Goal: Transaction & Acquisition: Subscribe to service/newsletter

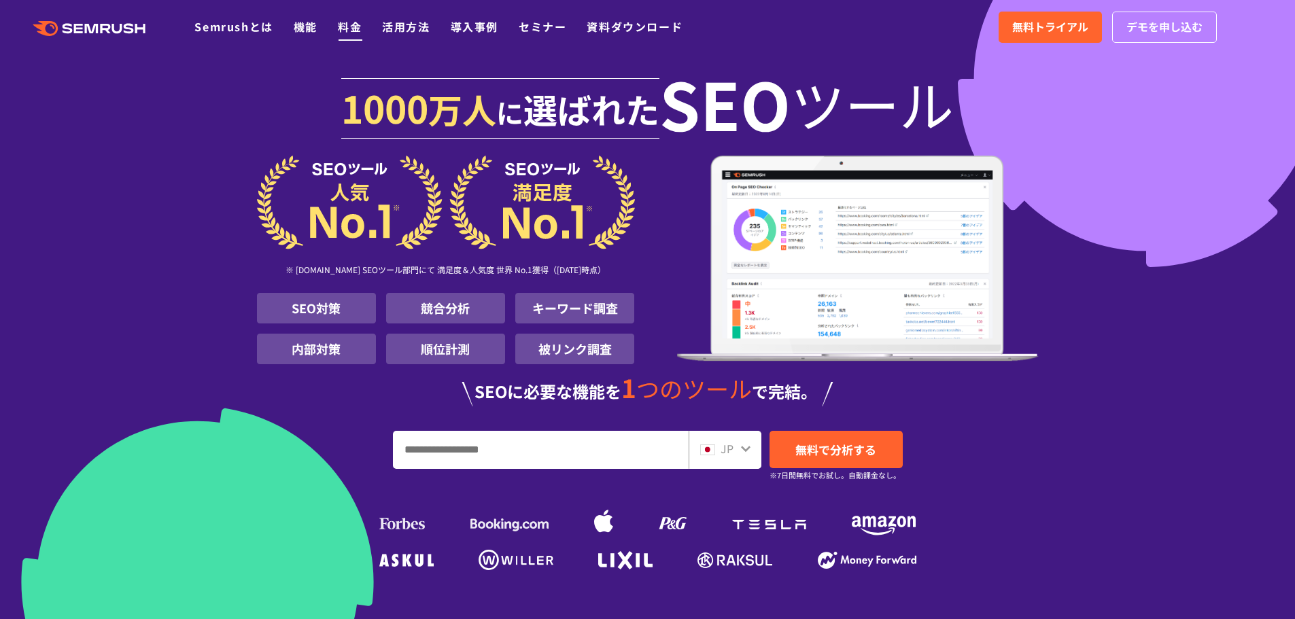
drag, startPoint x: 0, startPoint y: 0, endPoint x: 341, endPoint y: 35, distance: 342.4
click at [341, 35] on li "料金" at bounding box center [350, 27] width 24 height 18
click at [347, 33] on link "料金" at bounding box center [350, 26] width 24 height 16
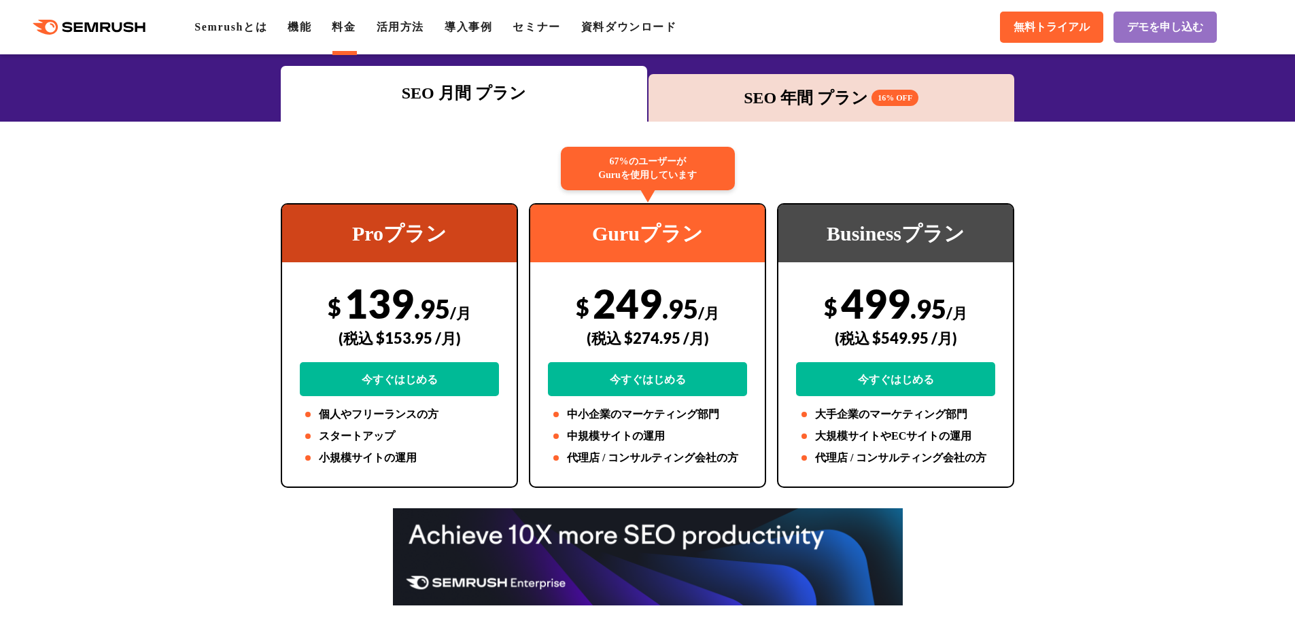
scroll to position [188, 0]
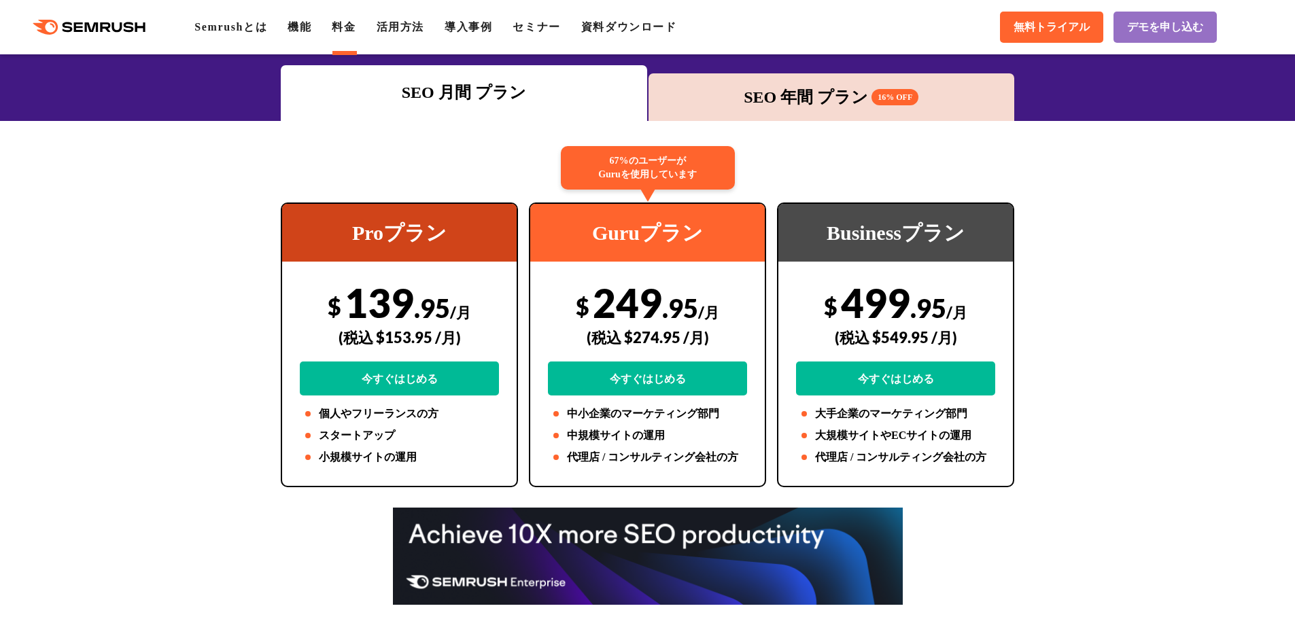
drag, startPoint x: 116, startPoint y: 226, endPoint x: 144, endPoint y: 133, distance: 96.6
